Goal: Task Accomplishment & Management: Manage account settings

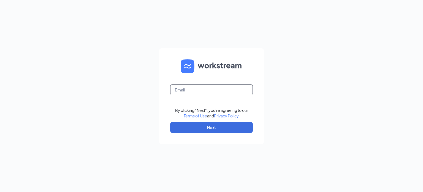
click at [203, 90] on input "text" at bounding box center [211, 89] width 83 height 11
type input "[EMAIL_ADDRESS][DOMAIN_NAME]"
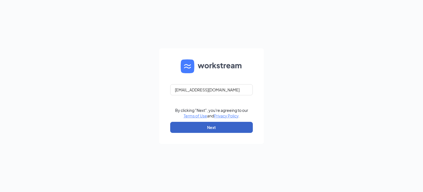
click at [201, 129] on button "Next" at bounding box center [211, 127] width 83 height 11
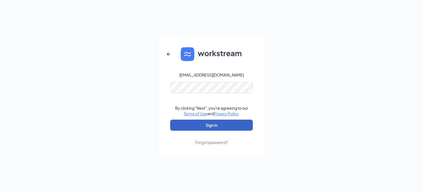
click at [221, 125] on button "Sign In" at bounding box center [211, 124] width 83 height 11
click at [210, 123] on button "Sign In" at bounding box center [211, 124] width 83 height 11
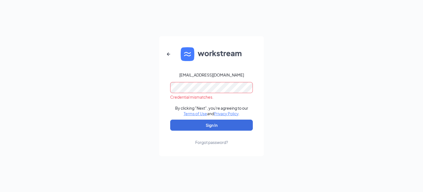
click at [214, 143] on div "Forgot password?" at bounding box center [211, 142] width 33 height 6
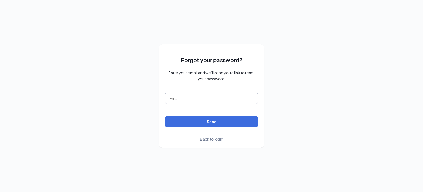
click at [203, 99] on input "text" at bounding box center [212, 98] width 94 height 11
type input "[EMAIL_ADDRESS][DOMAIN_NAME]"
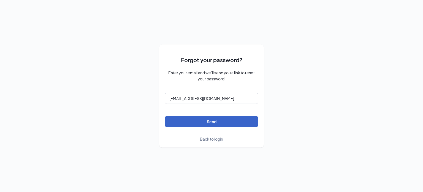
click at [200, 124] on button "Send" at bounding box center [212, 121] width 94 height 11
